Goal: Task Accomplishment & Management: Use online tool/utility

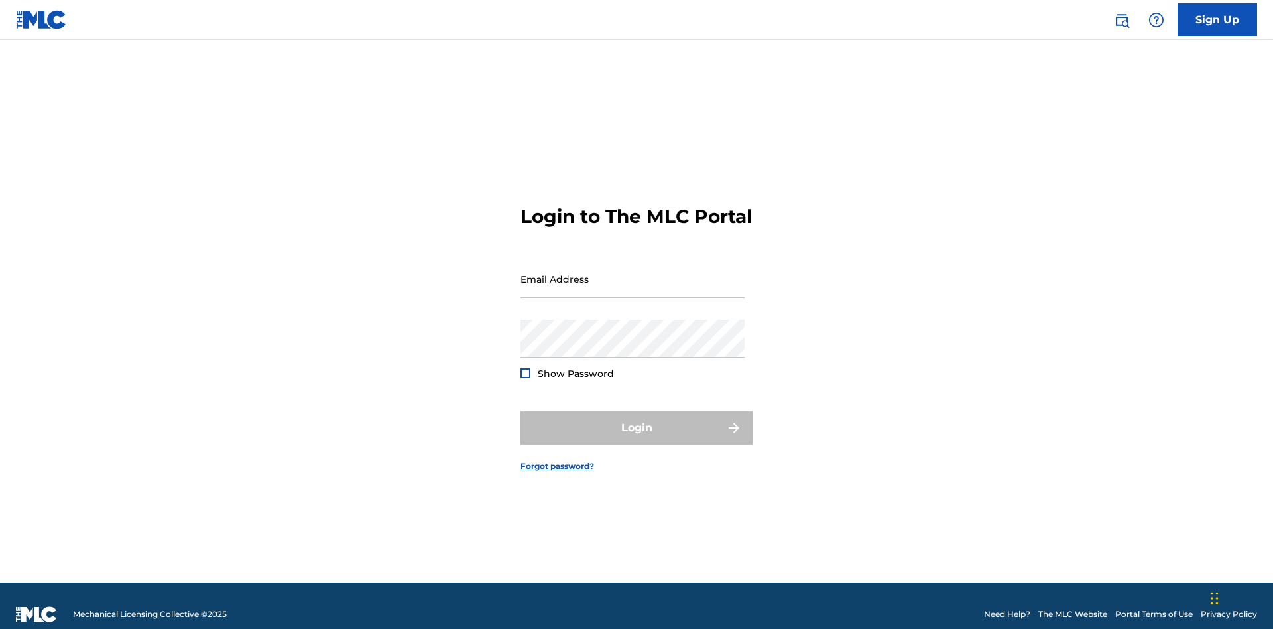
scroll to position [17, 0]
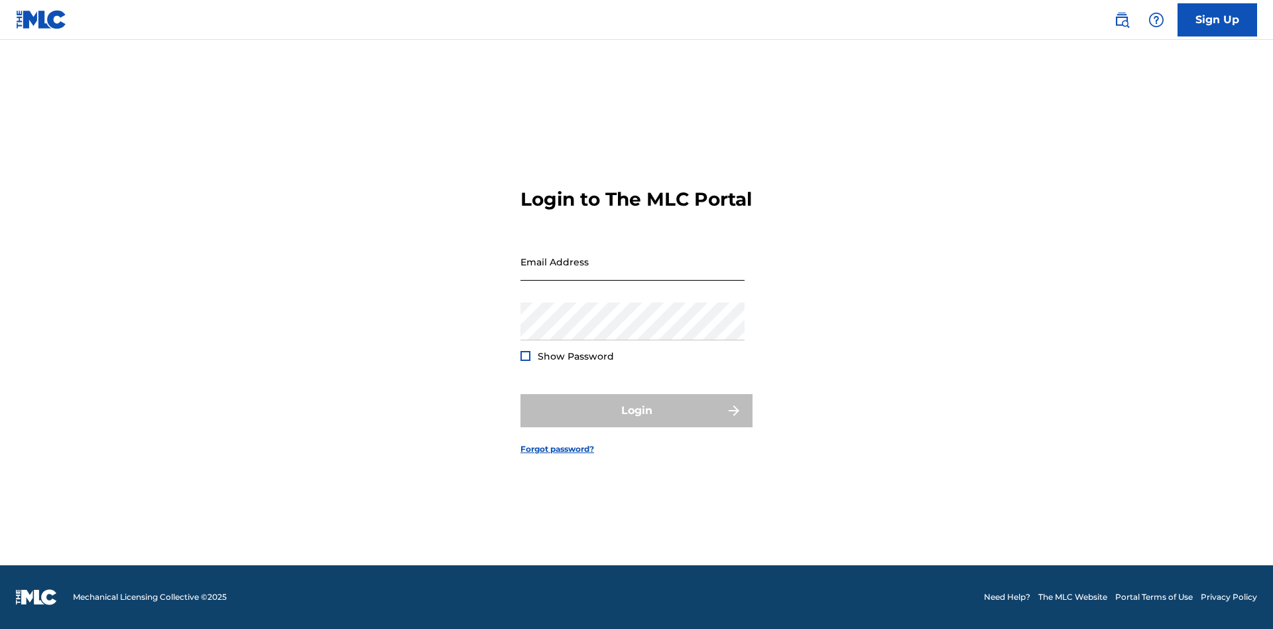
click at [633, 273] on input "Email Address" at bounding box center [633, 262] width 224 height 38
type input "[PERSON_NAME][EMAIL_ADDRESS][PERSON_NAME][DOMAIN_NAME]"
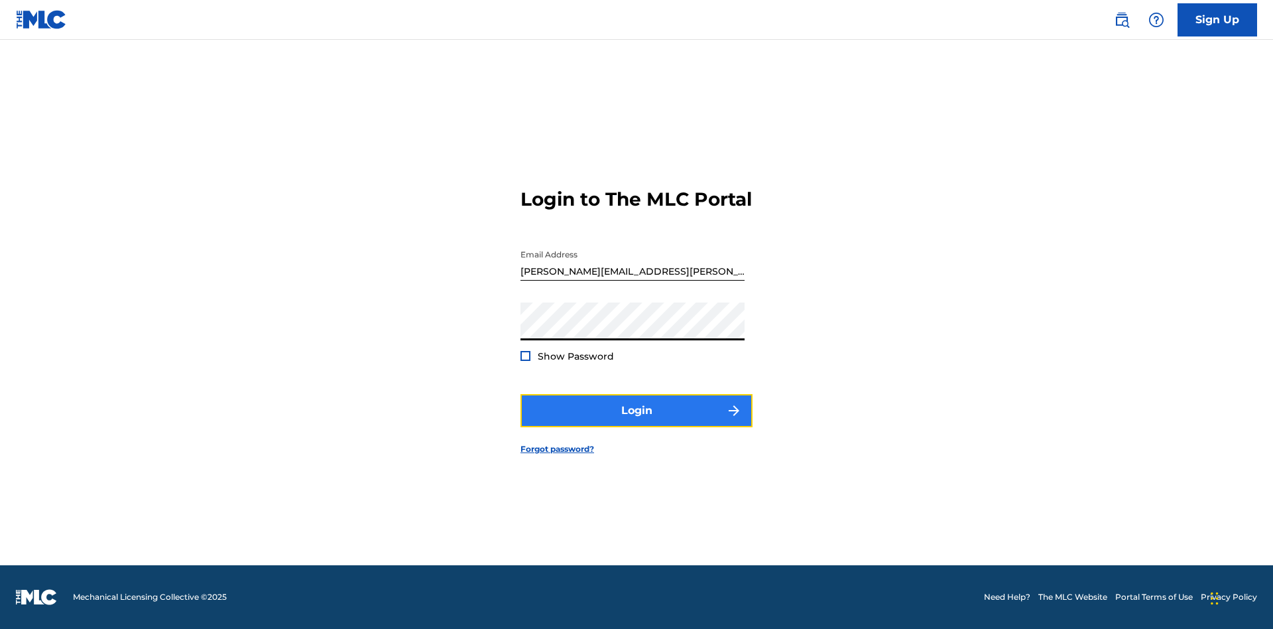
click at [637, 422] on button "Login" at bounding box center [637, 410] width 232 height 33
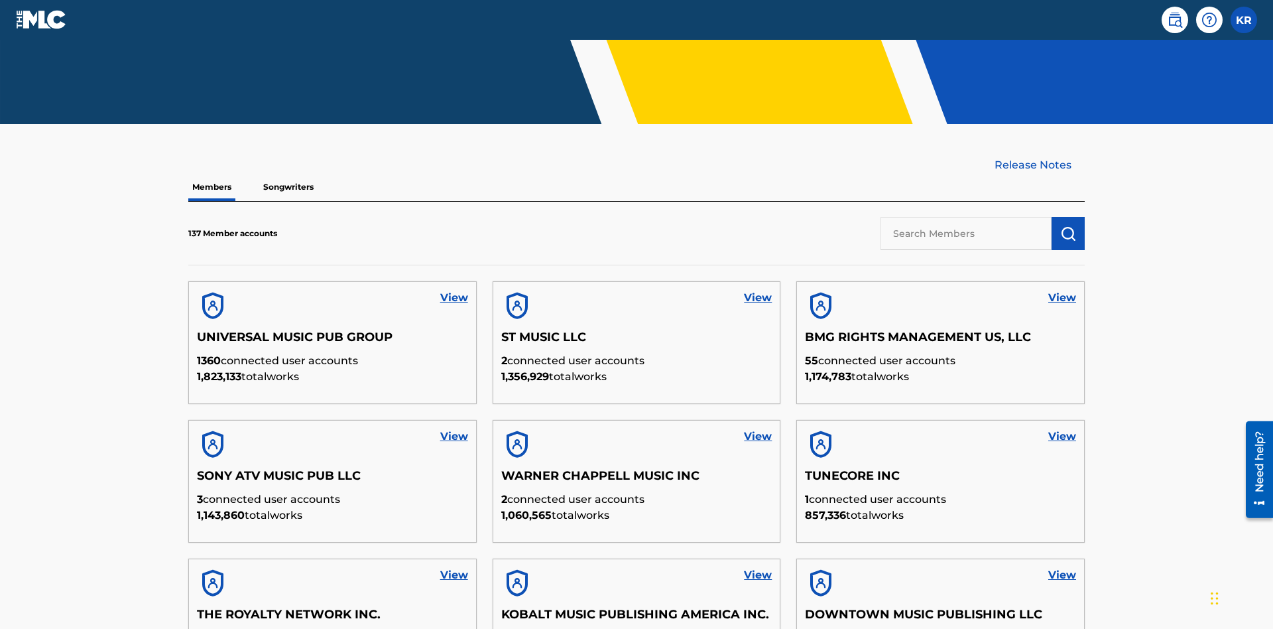
click at [966, 217] on input "text" at bounding box center [966, 233] width 171 height 33
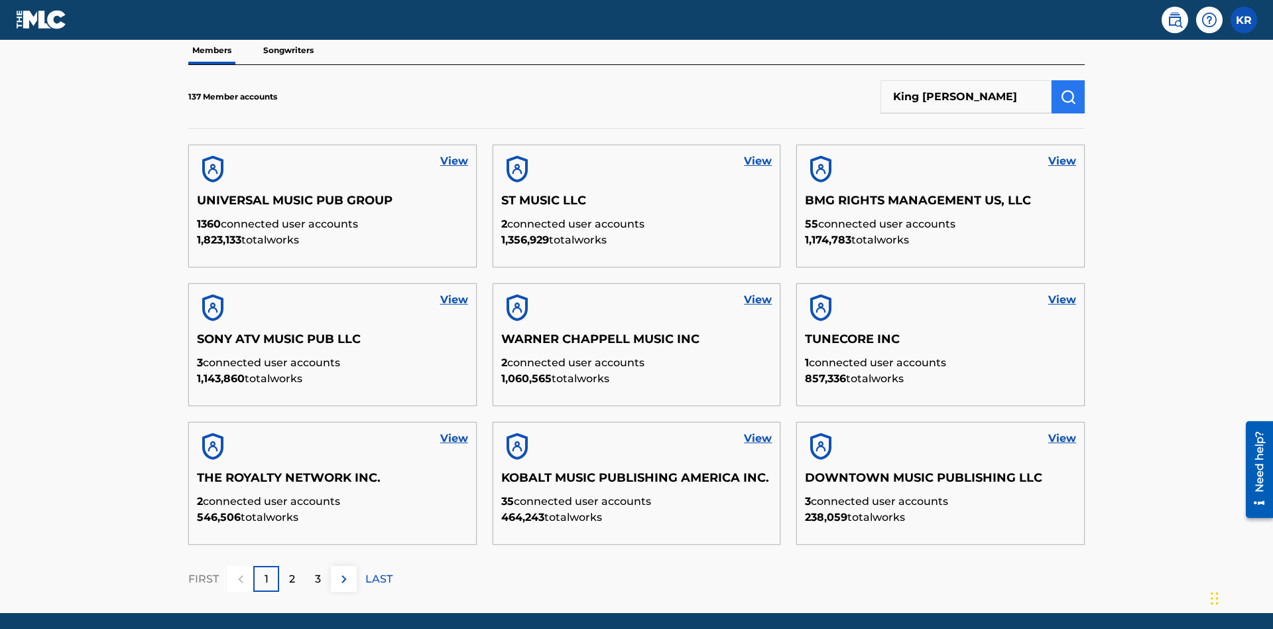
type input "King [PERSON_NAME]"
click at [1069, 89] on img "submit" at bounding box center [1069, 97] width 16 height 16
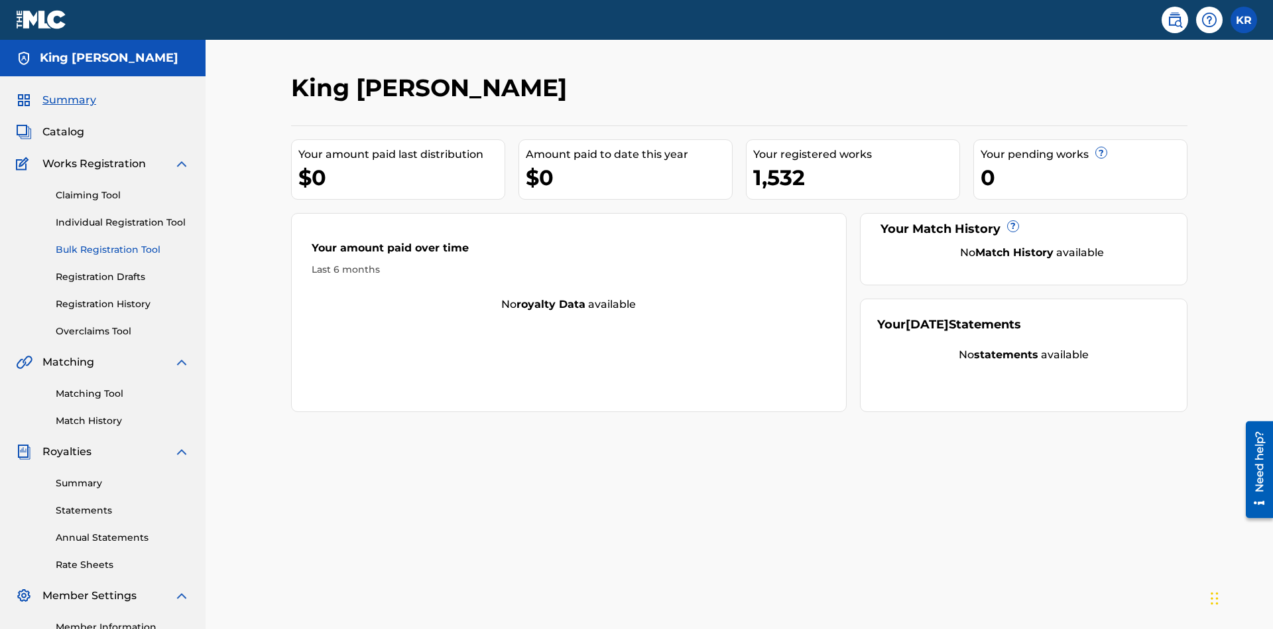
click at [123, 243] on link "Bulk Registration Tool" at bounding box center [123, 250] width 134 height 14
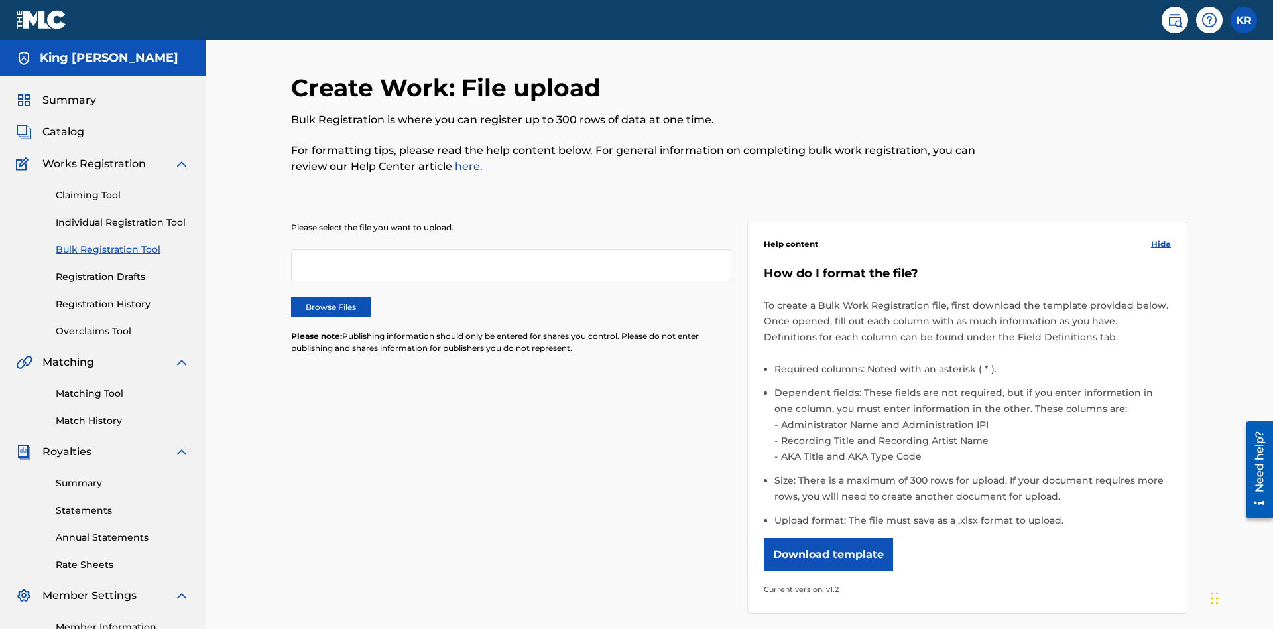
scroll to position [0, 291]
